Goal: Transaction & Acquisition: Obtain resource

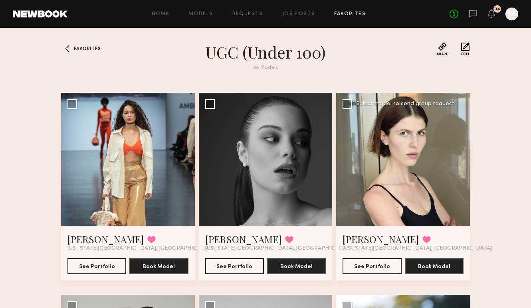
click at [421, 164] on div at bounding box center [403, 160] width 134 height 134
click at [387, 103] on div "Select model to send group request" at bounding box center [405, 104] width 98 height 6
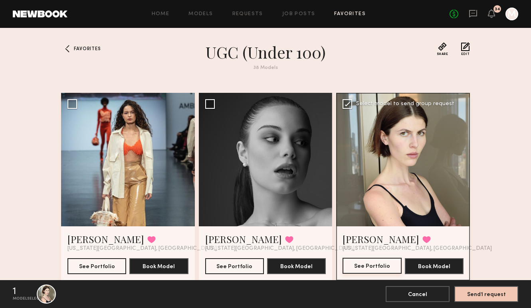
click at [373, 266] on button "See Portfolio" at bounding box center [371, 266] width 59 height 16
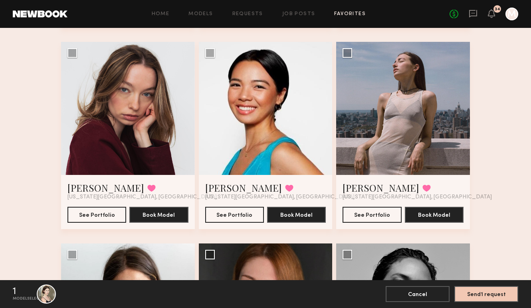
scroll to position [867, 0]
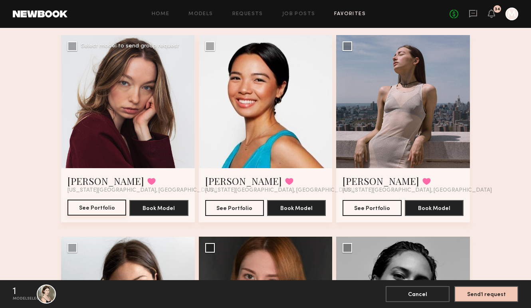
click at [100, 211] on button "See Portfolio" at bounding box center [96, 208] width 59 height 16
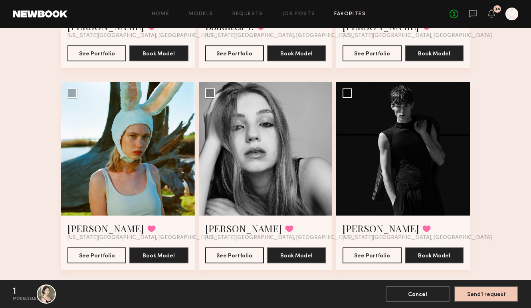
scroll to position [1641, 0]
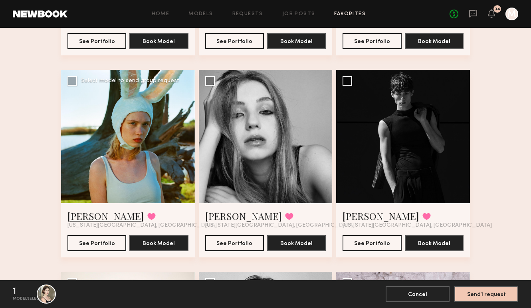
click at [80, 218] on link "[PERSON_NAME]" at bounding box center [105, 216] width 77 height 13
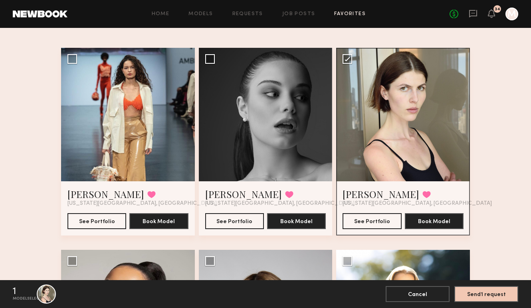
scroll to position [0, 0]
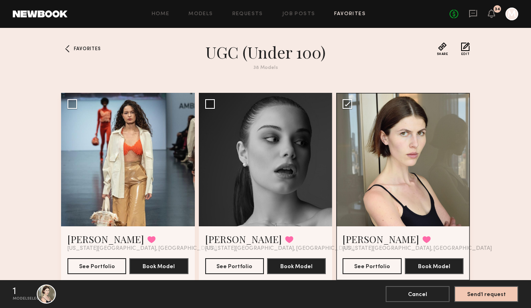
click at [204, 8] on div "Home Models Requests Job Posts Favorites Sign Out No fees up to $5,000 34 M" at bounding box center [292, 14] width 451 height 13
click at [201, 11] on div "Home Models Requests Job Posts Favorites Sign Out No fees up to $5,000 34 M" at bounding box center [292, 14] width 451 height 13
click at [197, 13] on link "Models" at bounding box center [200, 14] width 24 height 5
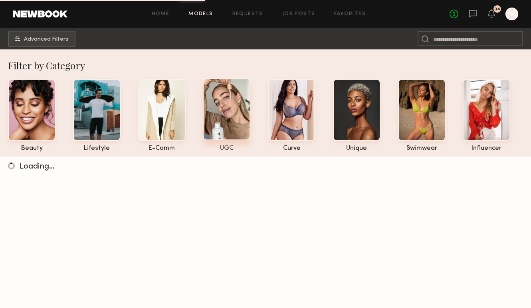
click at [229, 113] on div at bounding box center [226, 109] width 47 height 62
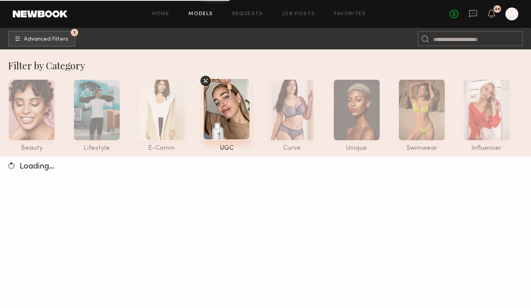
click at [233, 134] on div at bounding box center [226, 109] width 47 height 62
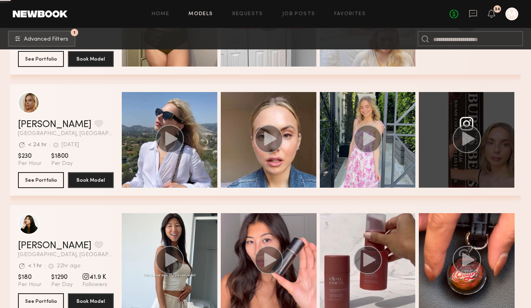
scroll to position [3864, 0]
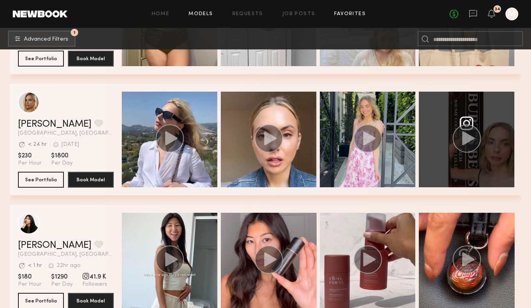
click at [351, 16] on link "Favorites" at bounding box center [350, 14] width 32 height 5
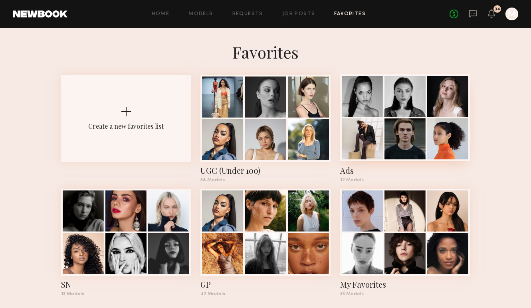
click at [424, 113] on div at bounding box center [404, 96] width 41 height 41
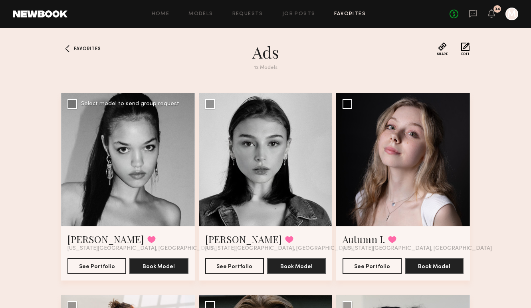
click at [148, 200] on div at bounding box center [128, 160] width 134 height 134
click at [126, 196] on div at bounding box center [128, 160] width 134 height 134
click at [95, 268] on button "See Portfolio" at bounding box center [96, 266] width 59 height 16
click at [229, 237] on link "Rachel F." at bounding box center [243, 239] width 77 height 13
click at [372, 236] on link "Autumn I." at bounding box center [363, 239] width 42 height 13
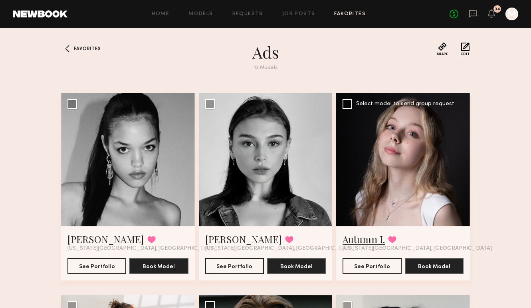
click at [363, 242] on link "Autumn I." at bounding box center [363, 239] width 42 height 13
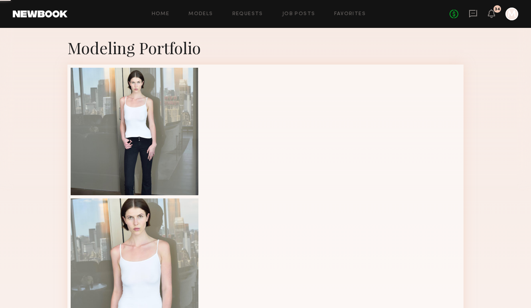
scroll to position [219, 0]
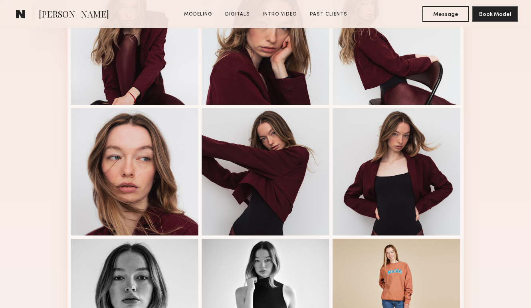
scroll to position [344, 0]
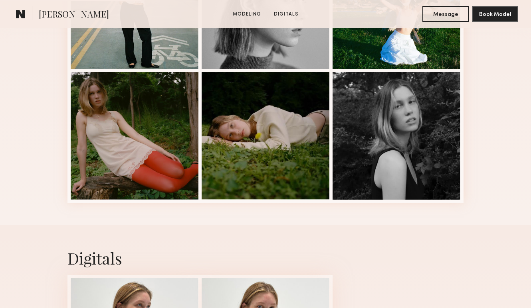
scroll to position [354, 0]
